Goal: Go to known website: Access a specific website the user already knows

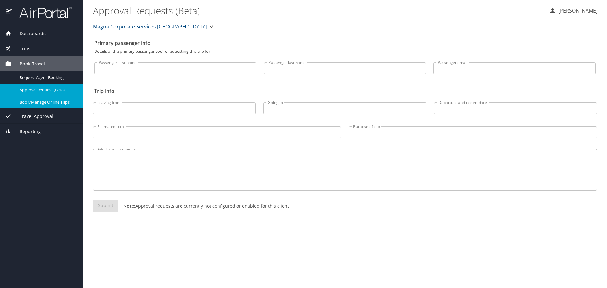
click at [27, 104] on span "Book/Manage Online Trips" at bounding box center [48, 102] width 56 height 6
